Goal: Communication & Community: Participate in discussion

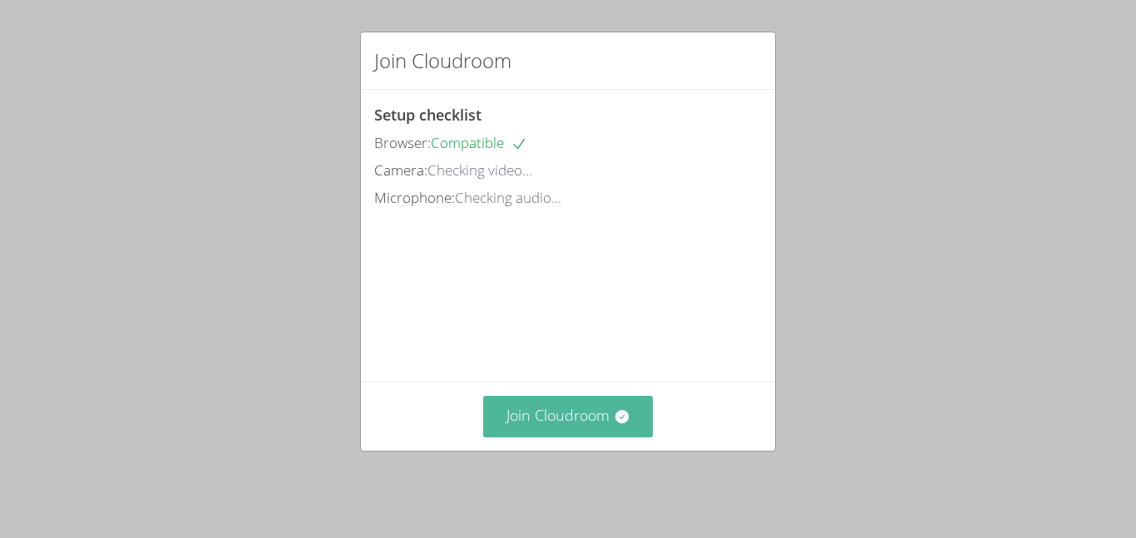
click at [604, 416] on button "Join Cloudroom" at bounding box center [568, 416] width 171 height 41
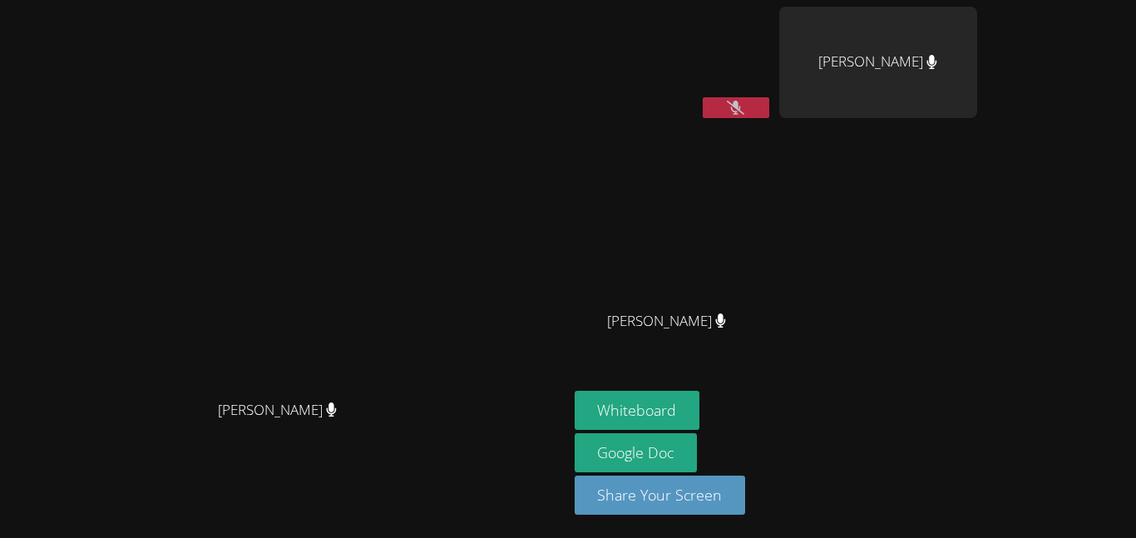
click at [770, 106] on button at bounding box center [736, 107] width 67 height 21
click at [770, 105] on button at bounding box center [736, 107] width 67 height 21
click at [770, 104] on button at bounding box center [736, 107] width 67 height 21
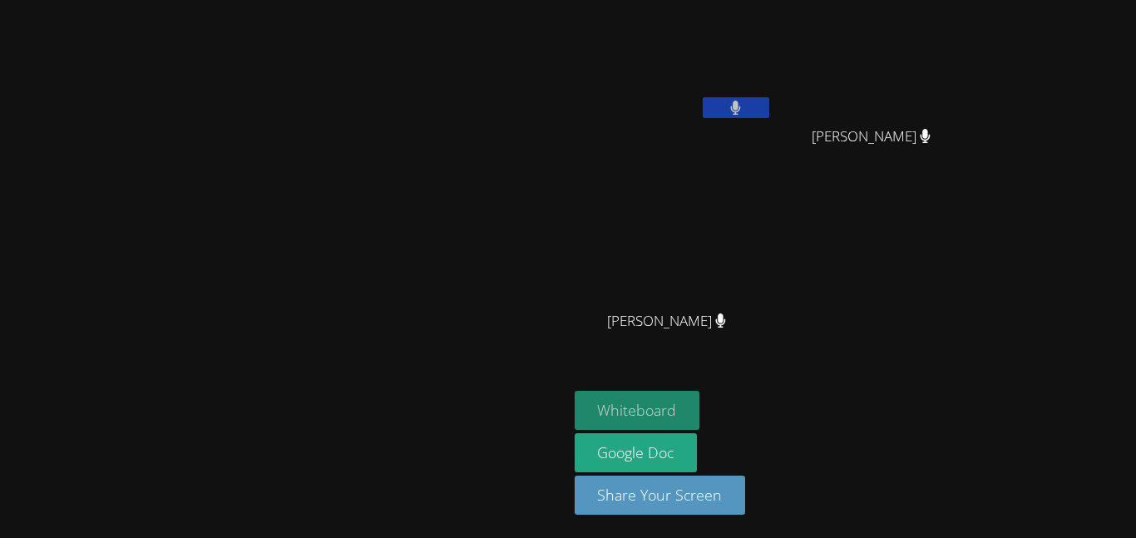
click at [700, 408] on button "Whiteboard" at bounding box center [638, 410] width 126 height 39
click at [700, 407] on button "Whiteboard" at bounding box center [638, 410] width 126 height 39
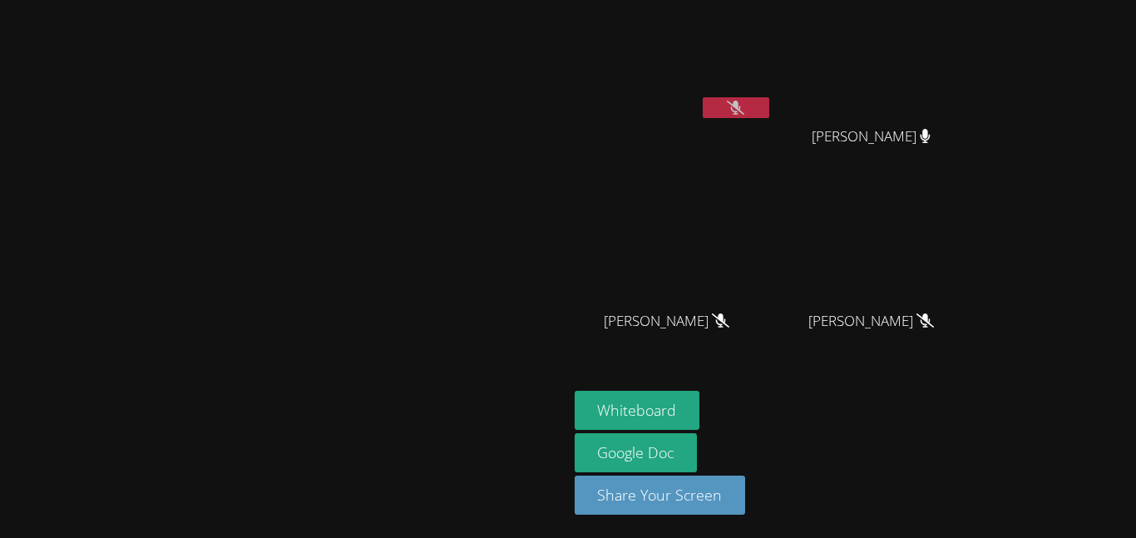
click at [745, 114] on icon at bounding box center [735, 108] width 17 height 14
click at [770, 107] on button at bounding box center [736, 107] width 67 height 21
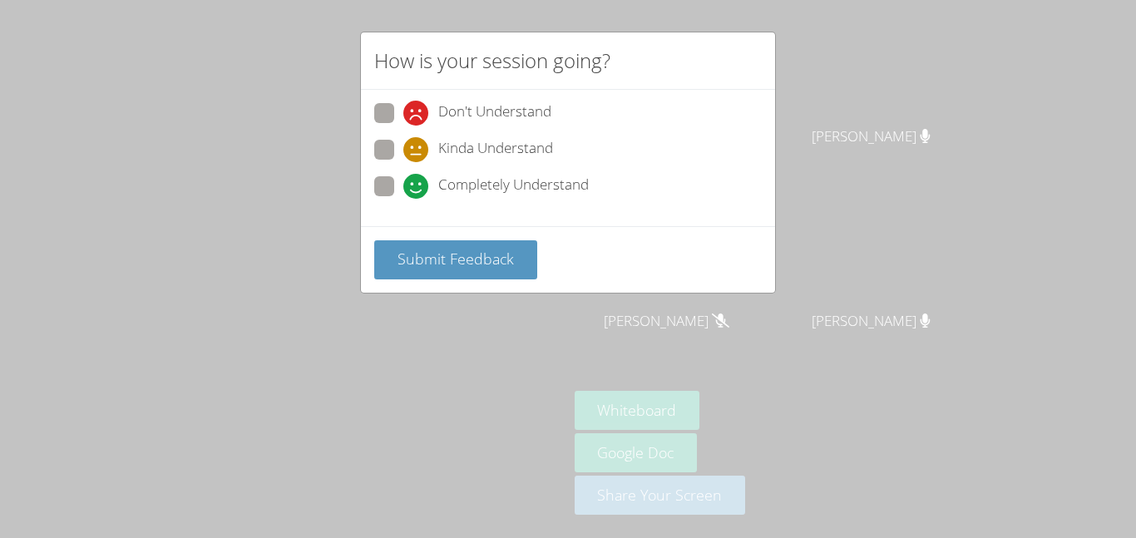
click at [420, 193] on icon at bounding box center [415, 186] width 25 height 25
click at [418, 191] on input "Completely Understand" at bounding box center [410, 183] width 14 height 14
radio input "true"
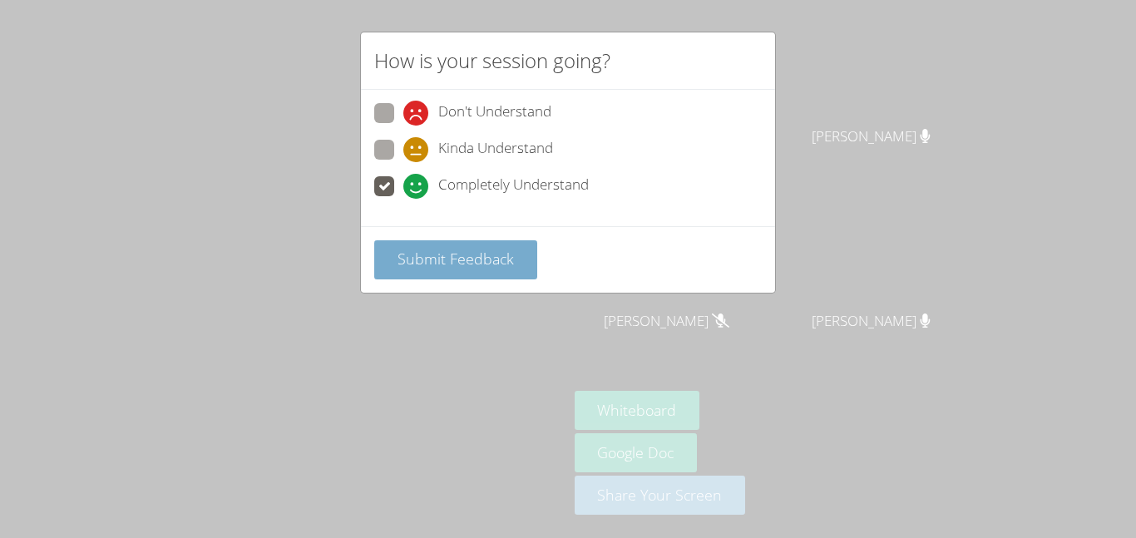
click at [427, 251] on span "Submit Feedback" at bounding box center [456, 259] width 116 height 20
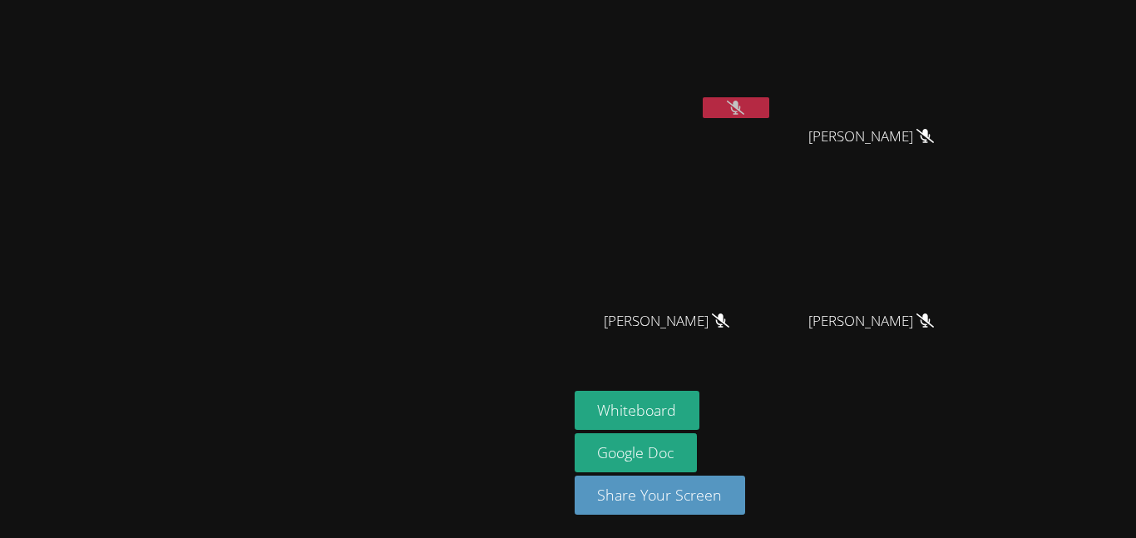
click at [770, 112] on button at bounding box center [736, 107] width 67 height 21
click at [745, 109] on icon at bounding box center [735, 108] width 17 height 14
